Goal: Transaction & Acquisition: Purchase product/service

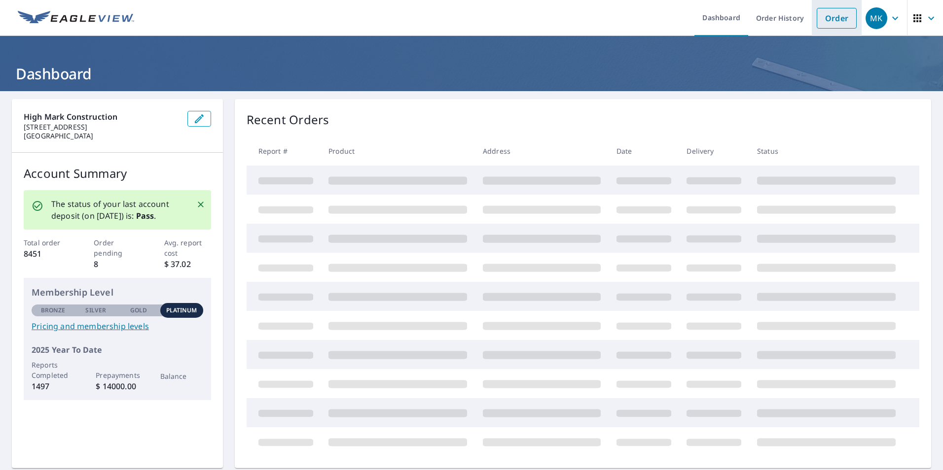
click at [830, 20] on link "Order" at bounding box center [837, 18] width 40 height 21
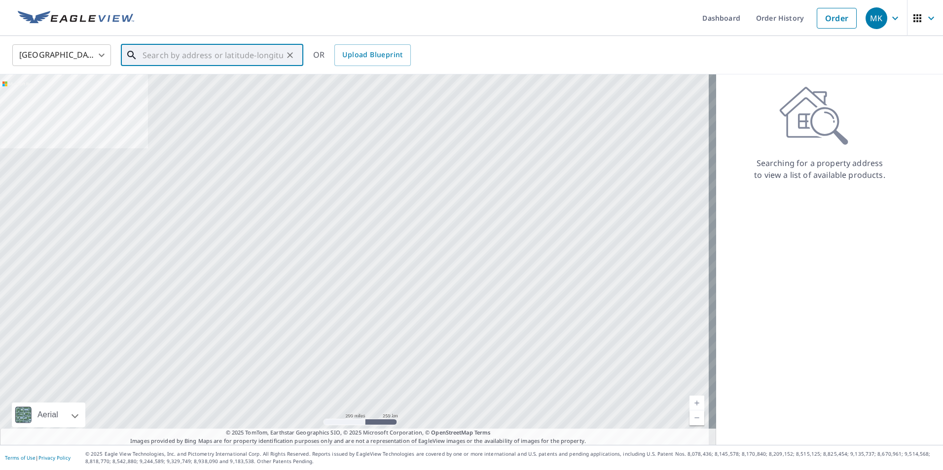
click at [244, 56] on input "text" at bounding box center [213, 55] width 141 height 28
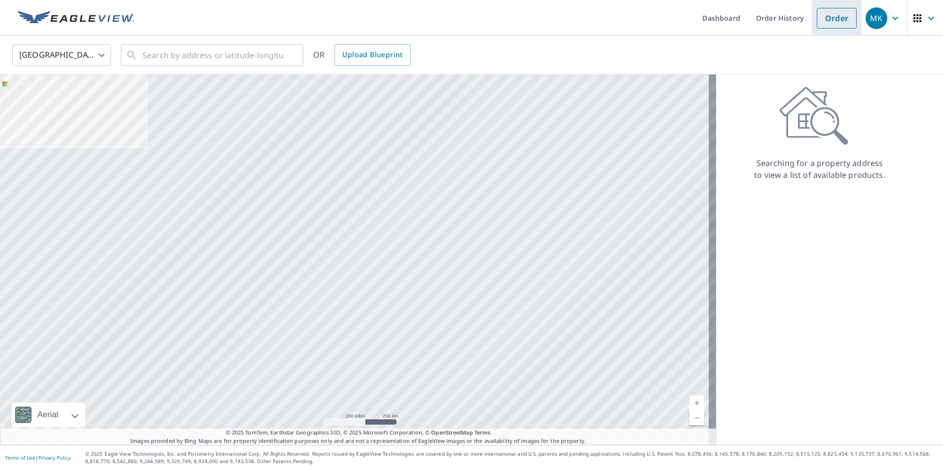
click at [839, 24] on link "Order" at bounding box center [837, 18] width 40 height 21
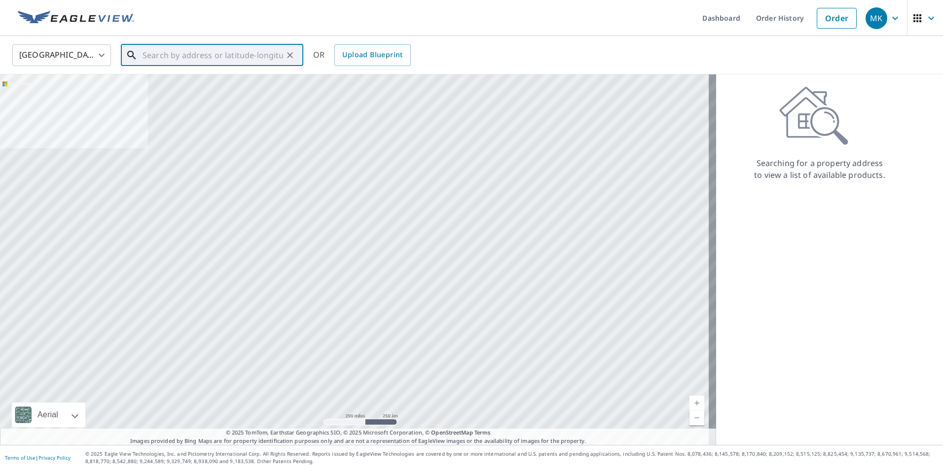
paste input "[STREET_ADDRESS])"
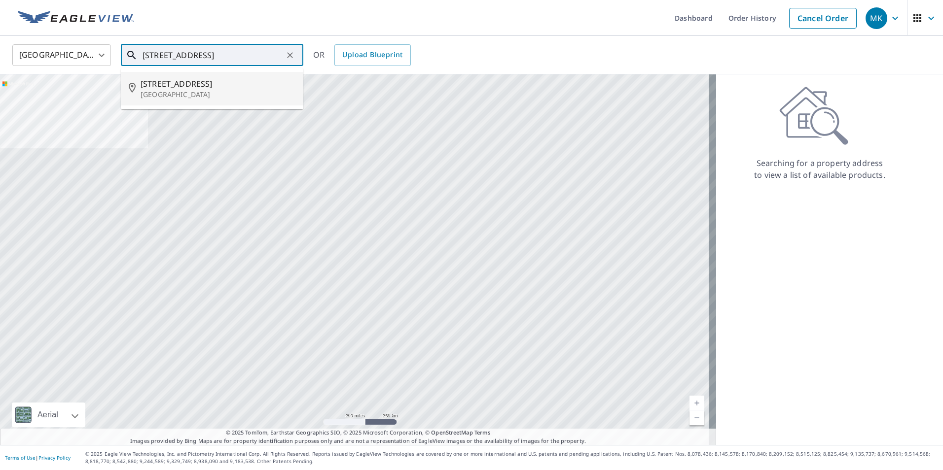
scroll to position [0, 37]
click at [206, 90] on p "[GEOGRAPHIC_DATA]" at bounding box center [218, 95] width 155 height 10
type input "[STREET_ADDRESS]"
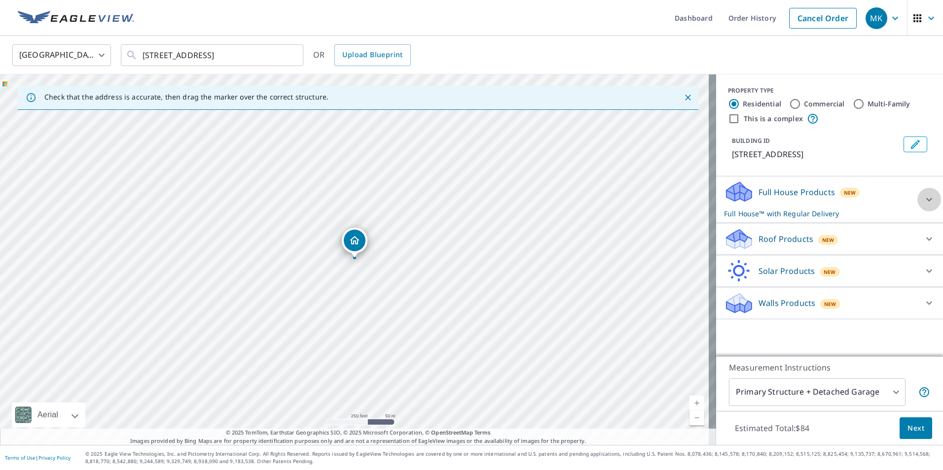
click at [923, 206] on icon at bounding box center [929, 200] width 12 height 12
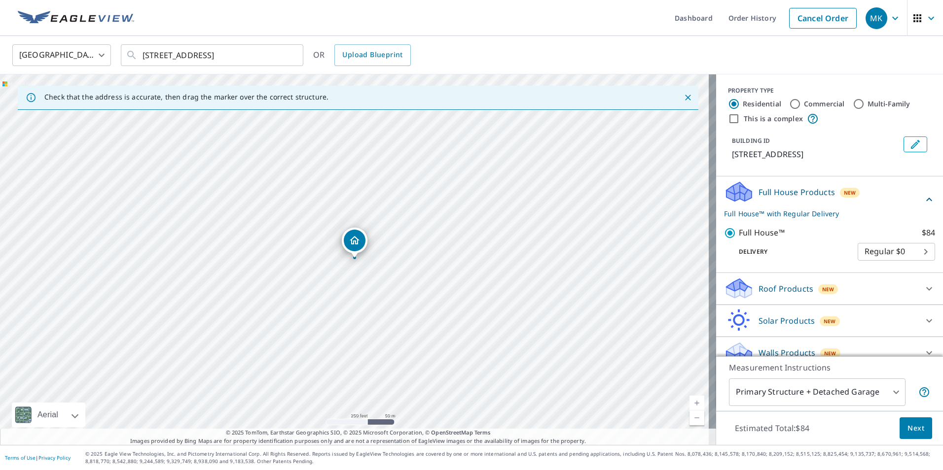
click at [923, 295] on icon at bounding box center [929, 289] width 12 height 12
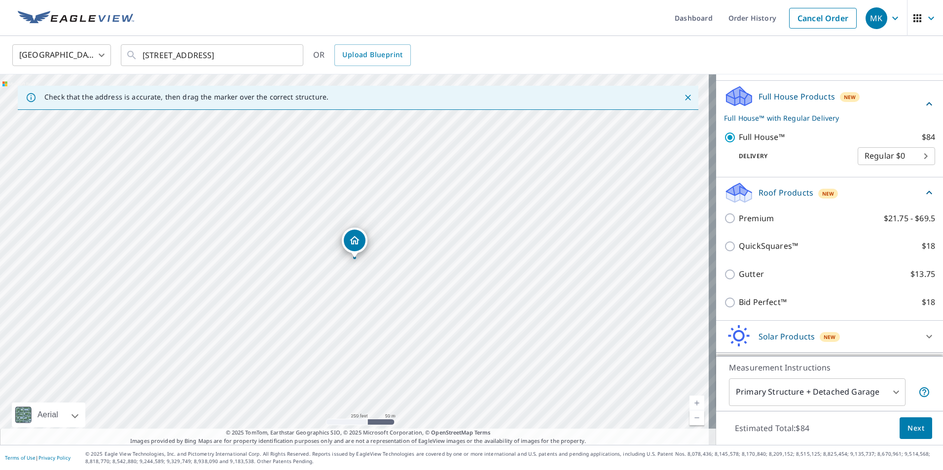
scroll to position [99, 0]
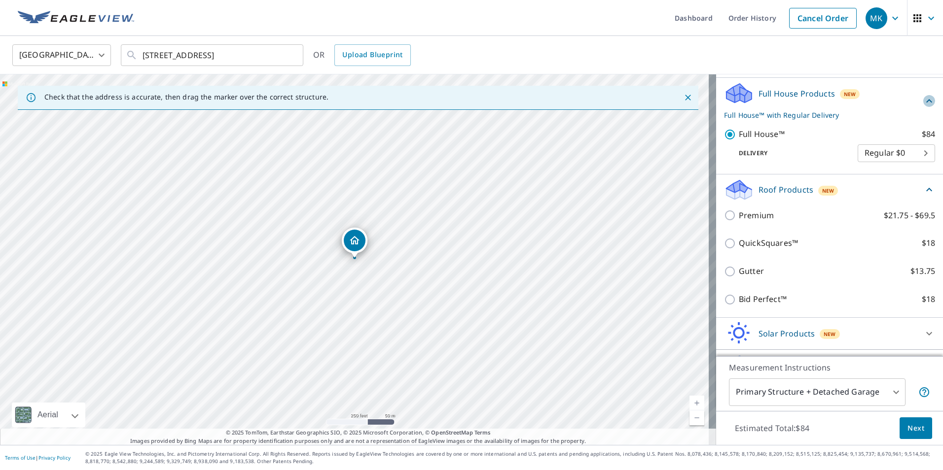
click at [923, 107] on icon at bounding box center [929, 101] width 12 height 12
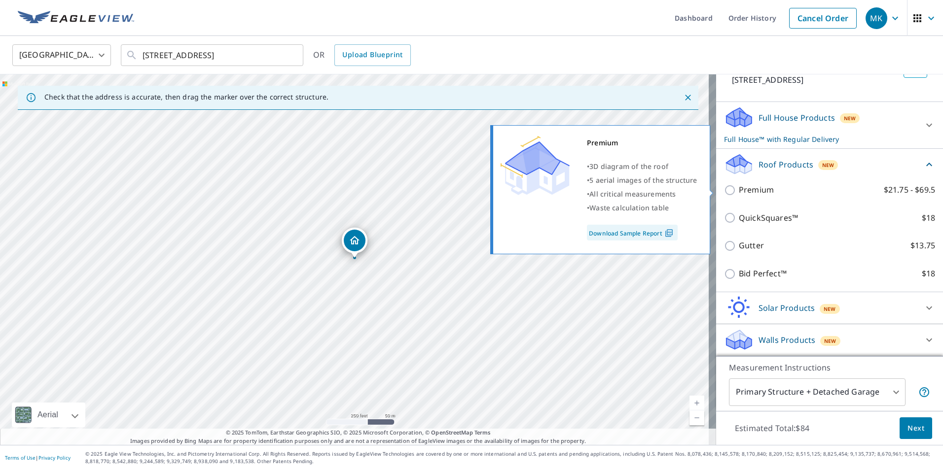
click at [724, 188] on input "Premium $21.75 - $69.5" at bounding box center [731, 190] width 15 height 12
checkbox input "true"
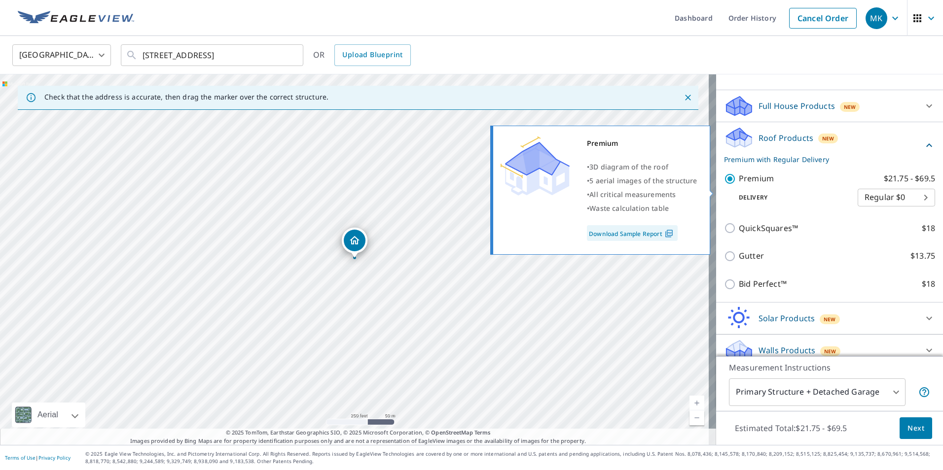
checkbox input "false"
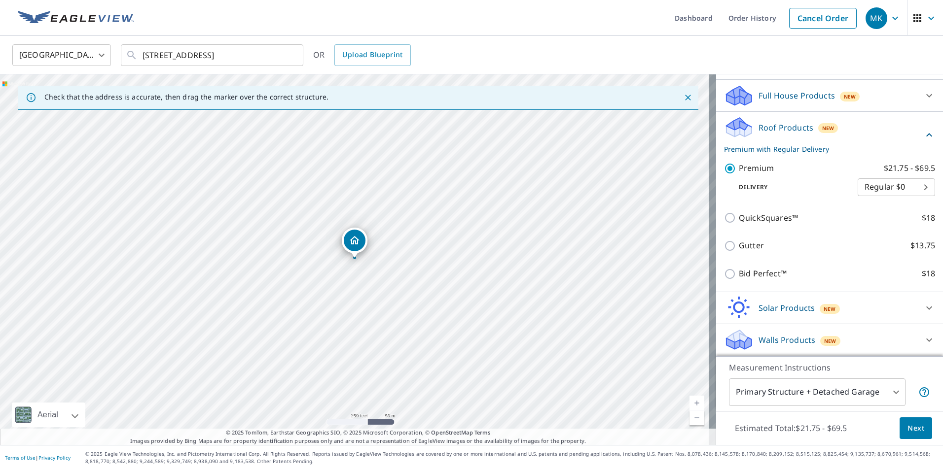
scroll to position [108, 0]
click at [900, 421] on button "Next" at bounding box center [916, 429] width 33 height 22
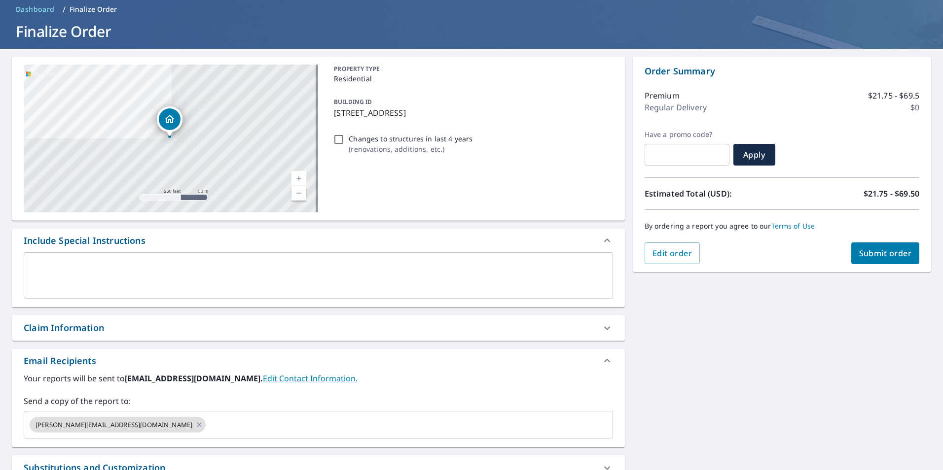
scroll to position [148, 0]
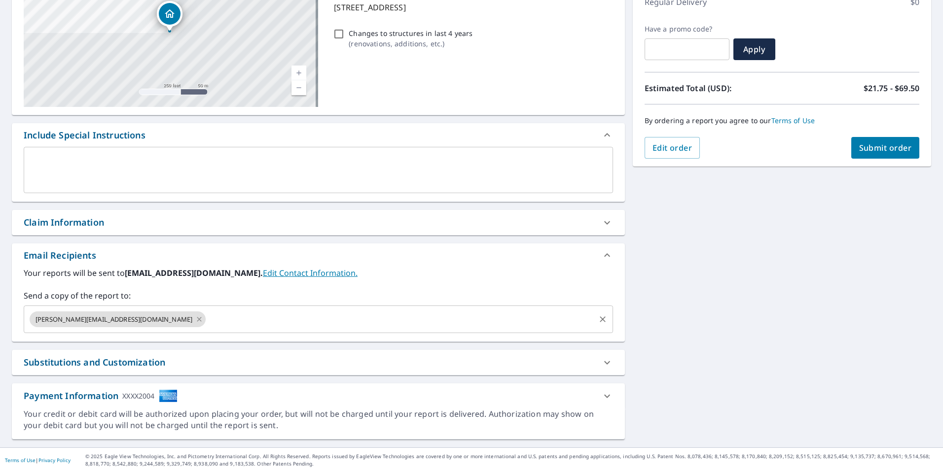
click at [148, 320] on div "[PERSON_NAME][EMAIL_ADDRESS][DOMAIN_NAME]" at bounding box center [118, 320] width 176 height 16
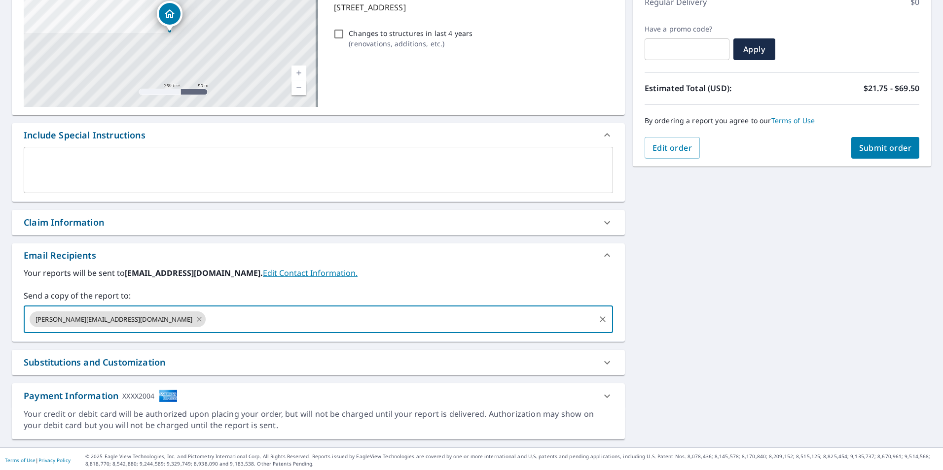
click at [195, 318] on icon at bounding box center [199, 319] width 8 height 11
checkbox input "true"
click at [149, 320] on input "text" at bounding box center [311, 319] width 566 height 19
type input "[EMAIL_ADDRESS][DOMAIN_NAME]"
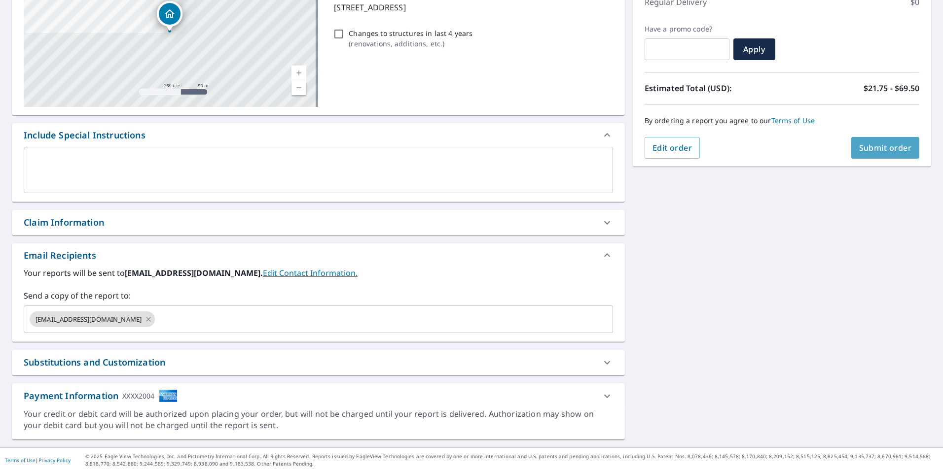
click at [873, 151] on span "Submit order" at bounding box center [885, 148] width 53 height 11
checkbox input "true"
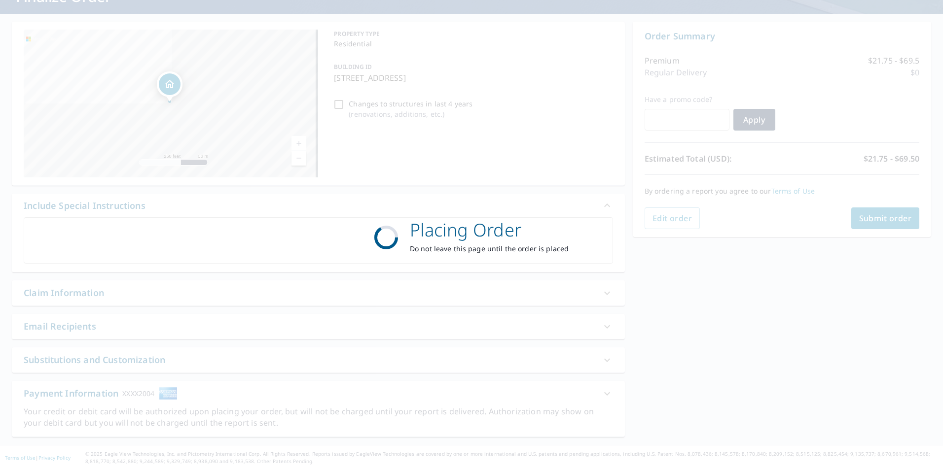
scroll to position [77, 0]
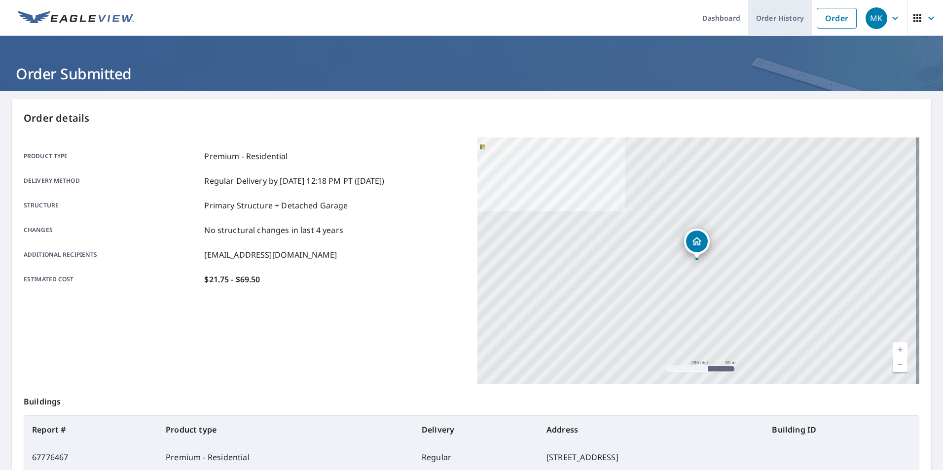
click at [767, 19] on link "Order History" at bounding box center [780, 18] width 64 height 36
